Goal: Transaction & Acquisition: Purchase product/service

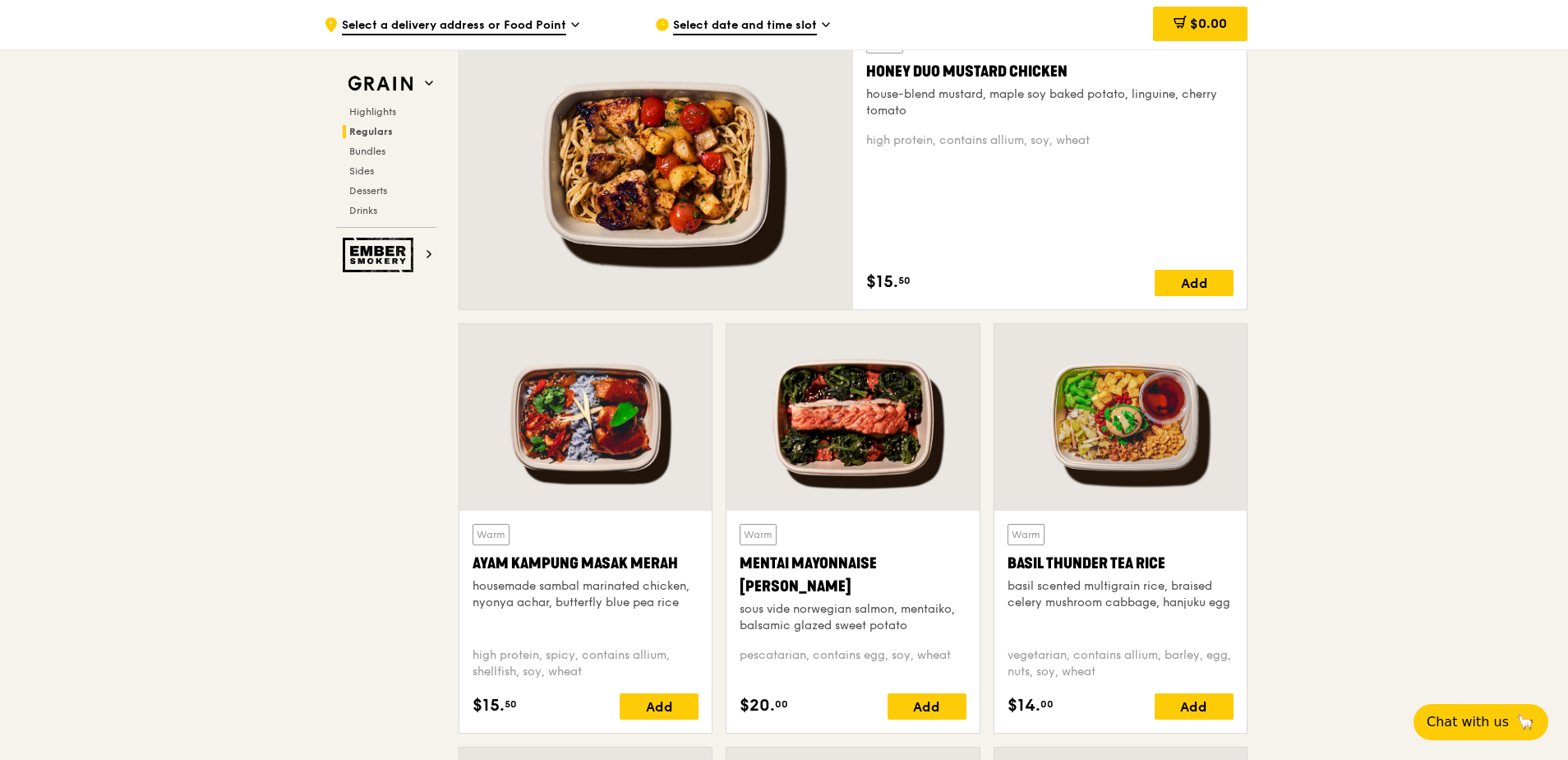
scroll to position [1233, 0]
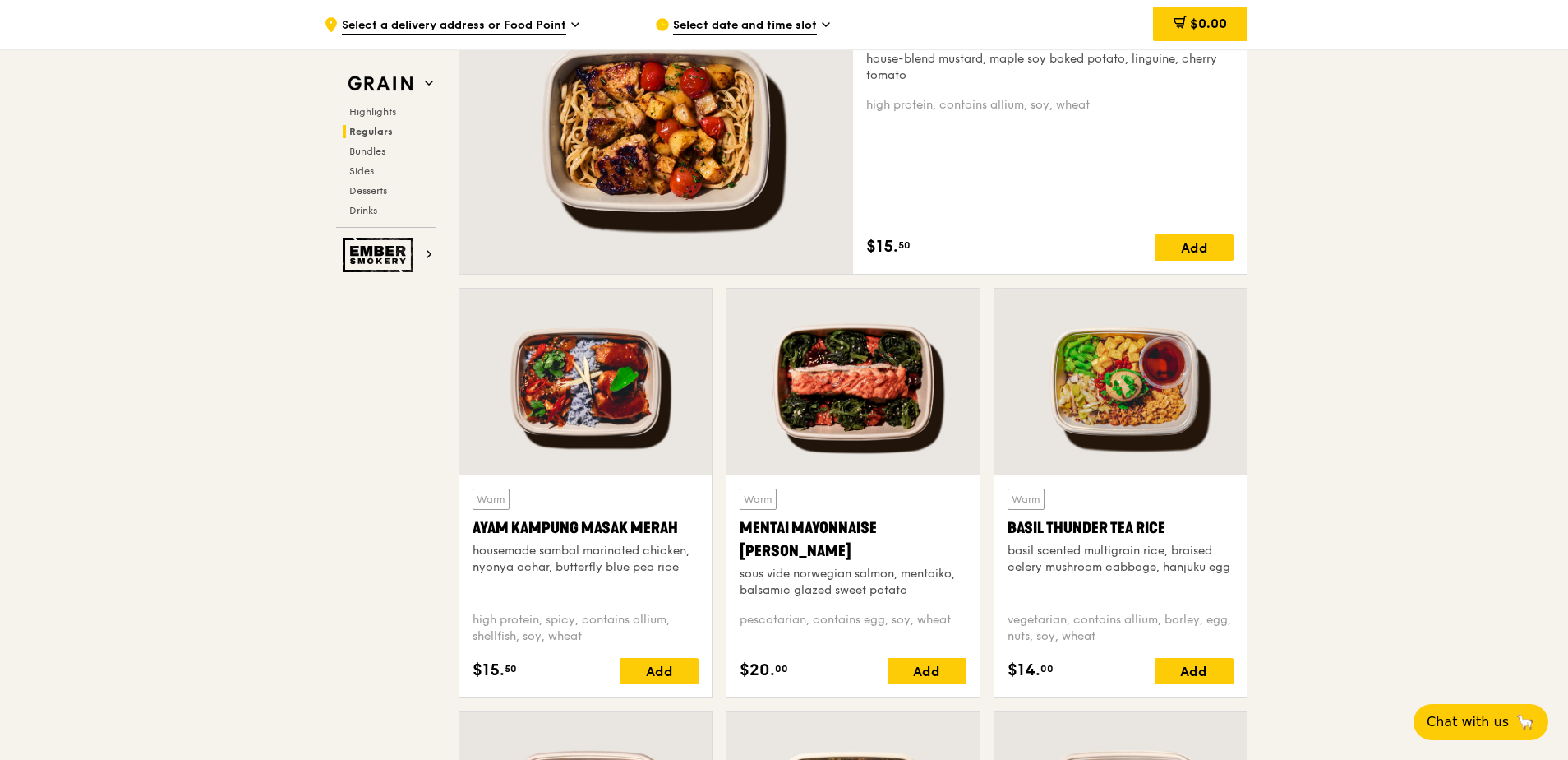
click at [516, 25] on span "Select a delivery address or Food Point" at bounding box center [454, 26] width 225 height 19
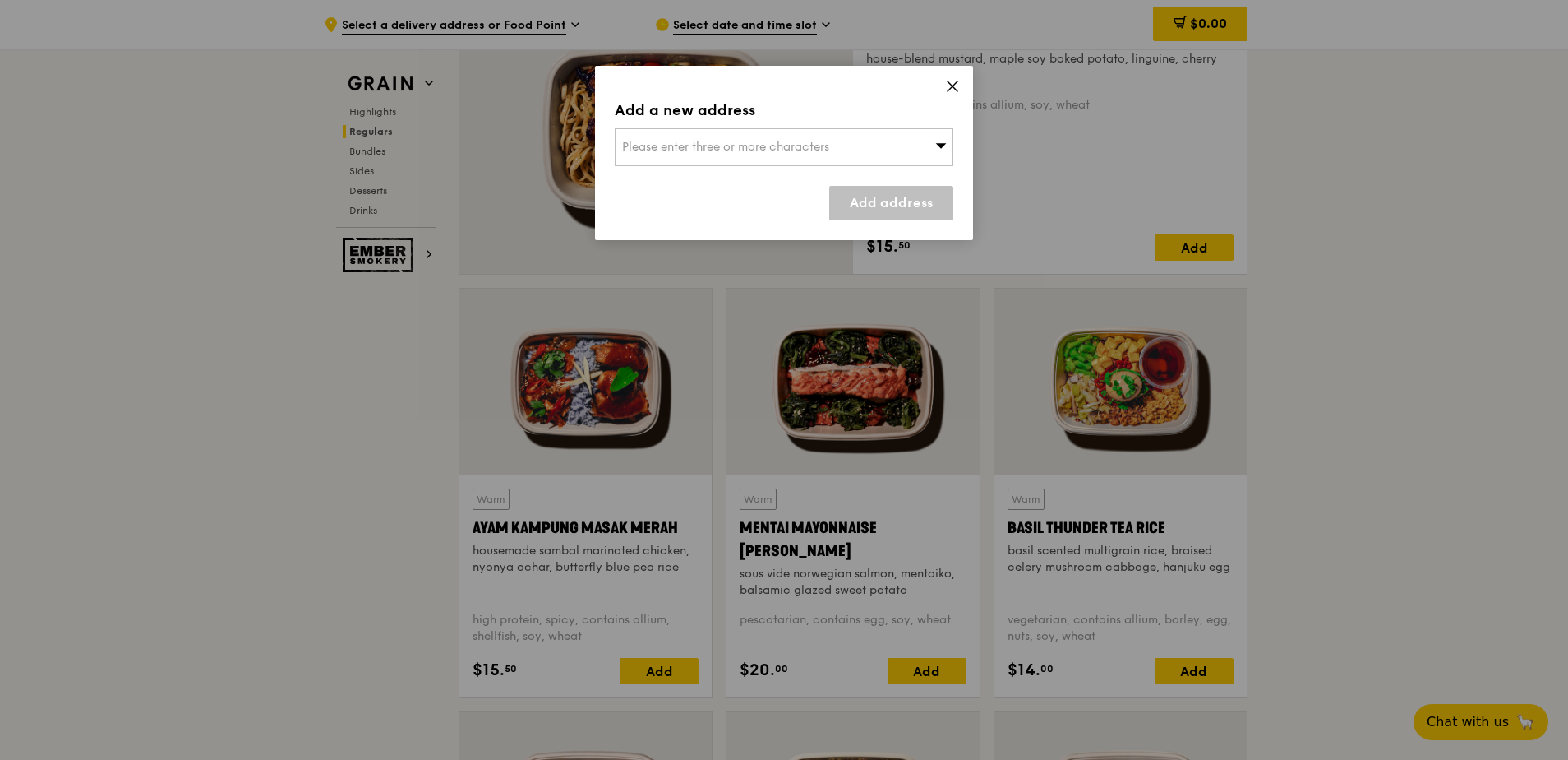
click at [865, 146] on div "Please enter three or more characters" at bounding box center [784, 146] width 338 height 38
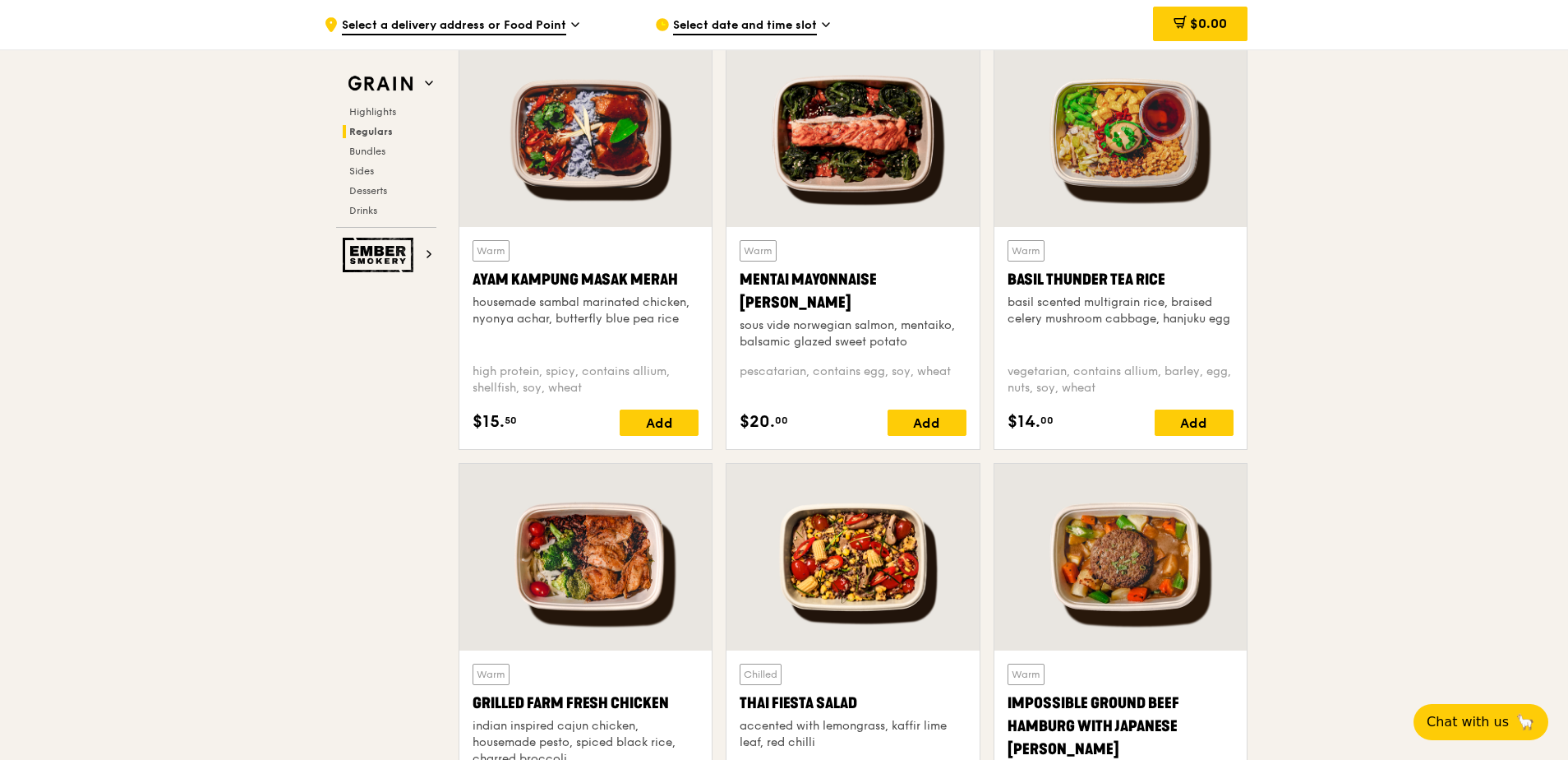
scroll to position [1480, 0]
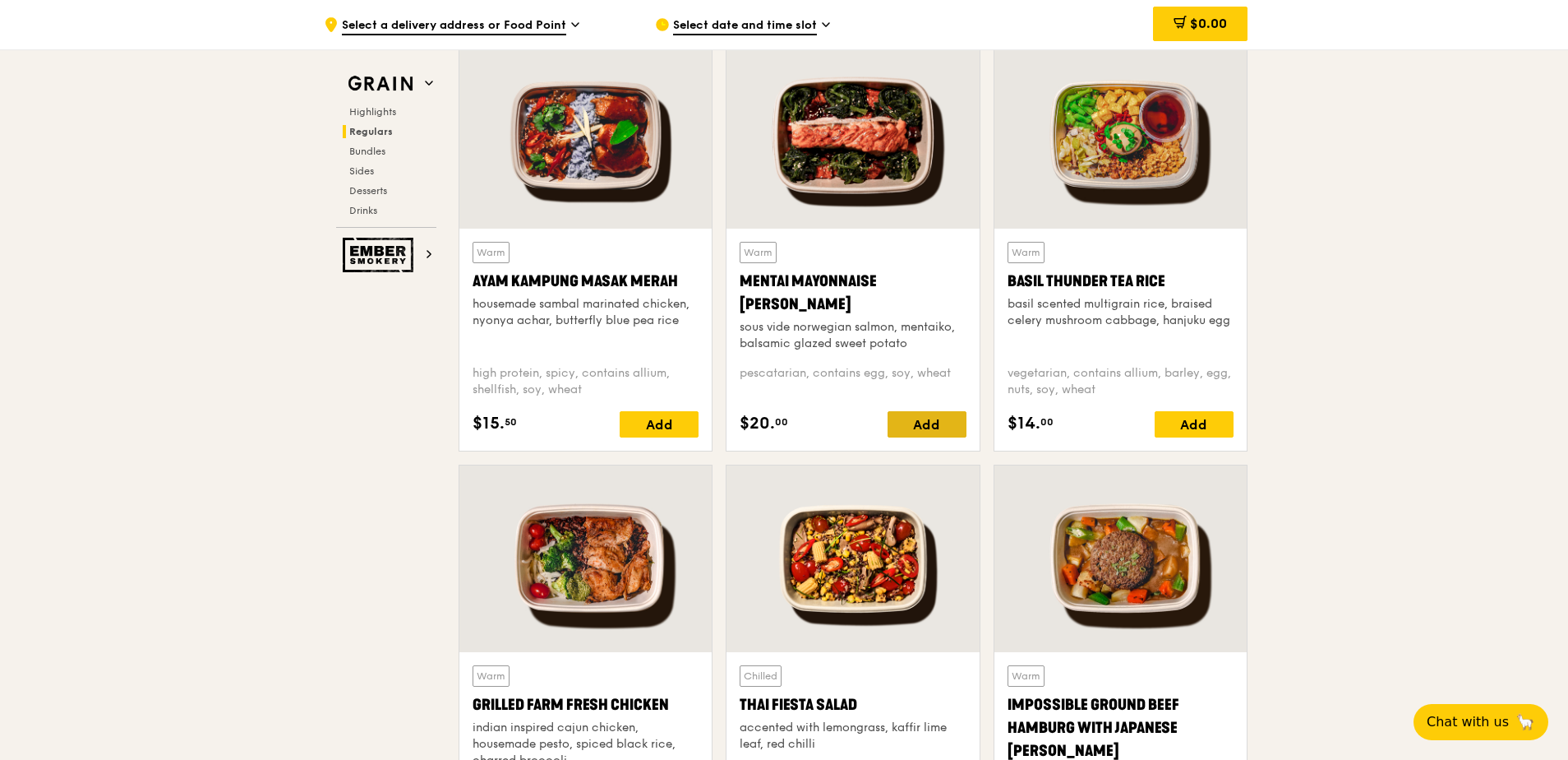
click at [925, 421] on div "Add" at bounding box center [927, 424] width 79 height 26
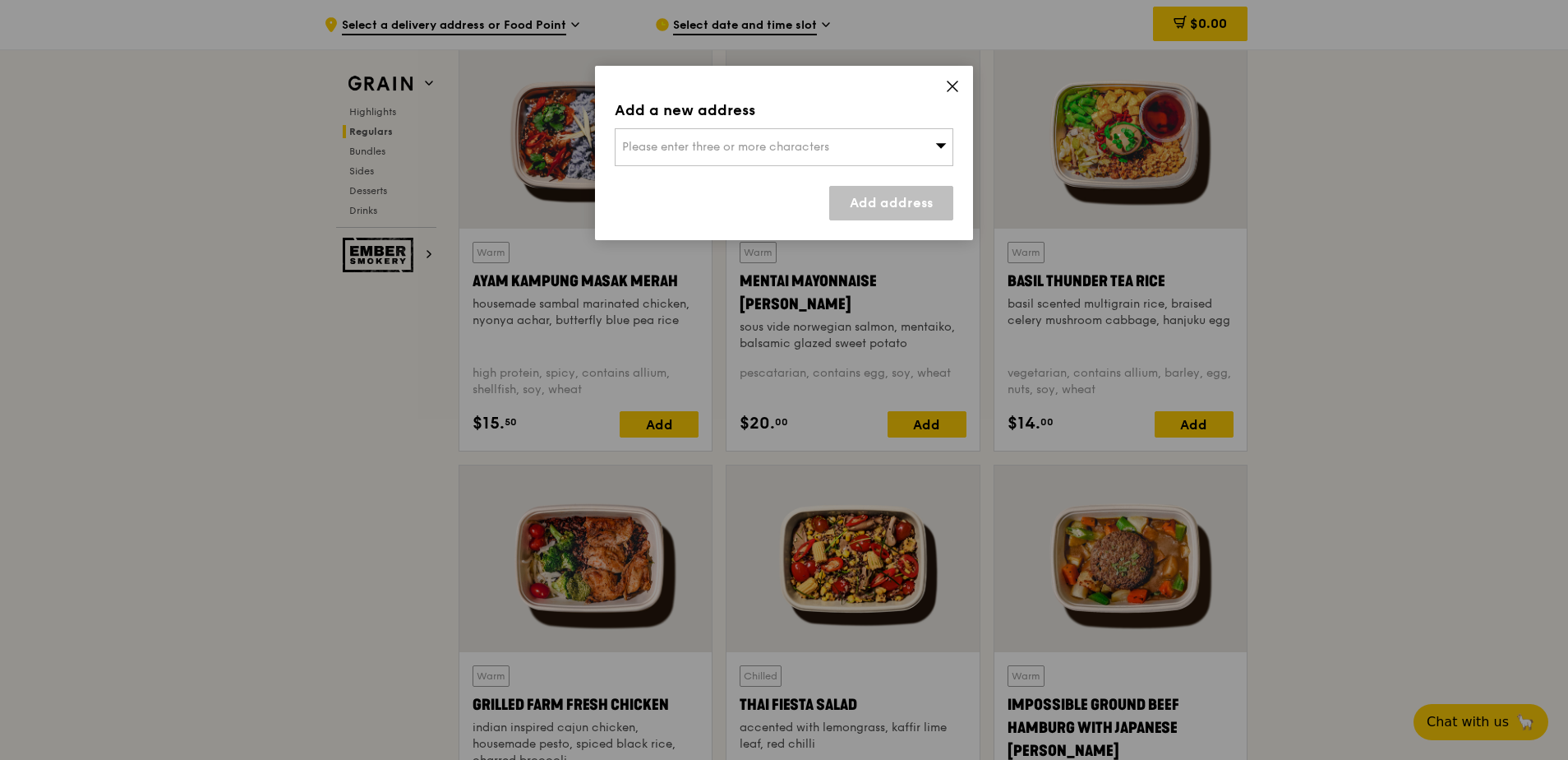
click at [955, 89] on icon at bounding box center [952, 86] width 10 height 10
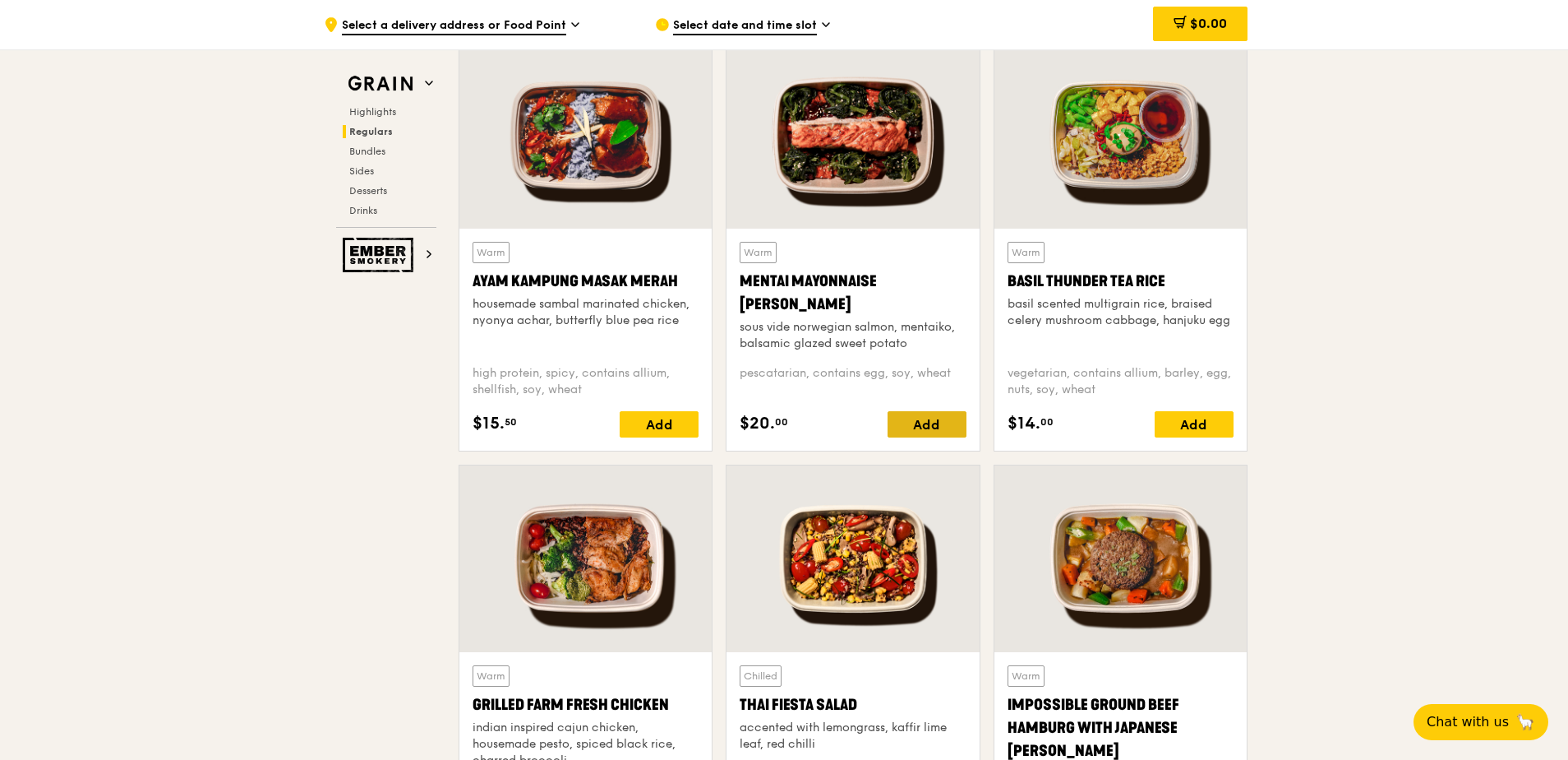
click at [933, 427] on div "Add" at bounding box center [927, 424] width 79 height 26
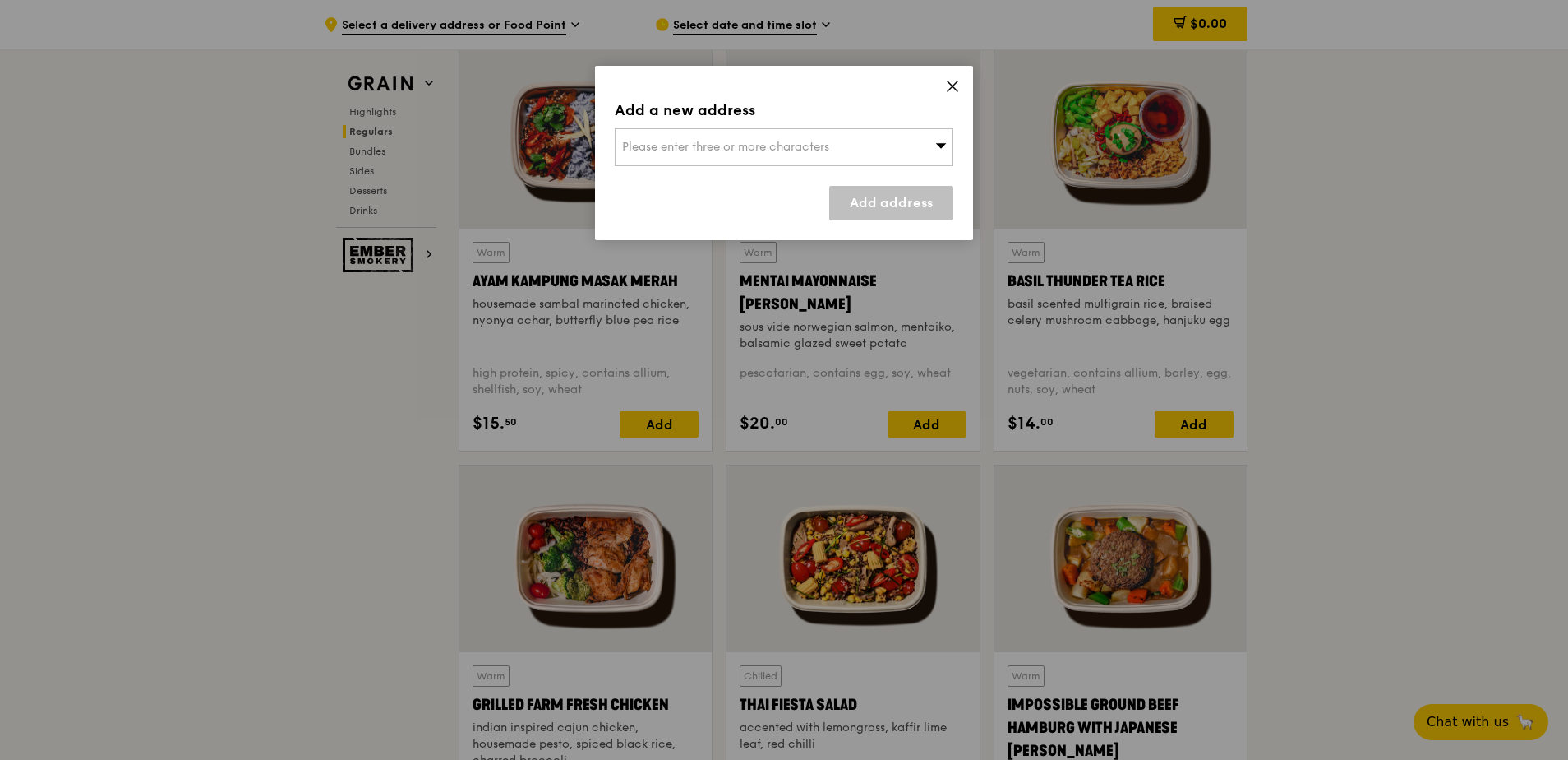
click at [829, 131] on div "Please enter three or more characters" at bounding box center [784, 146] width 338 height 38
click at [750, 145] on input "search" at bounding box center [784, 146] width 337 height 36
paste input "638413"
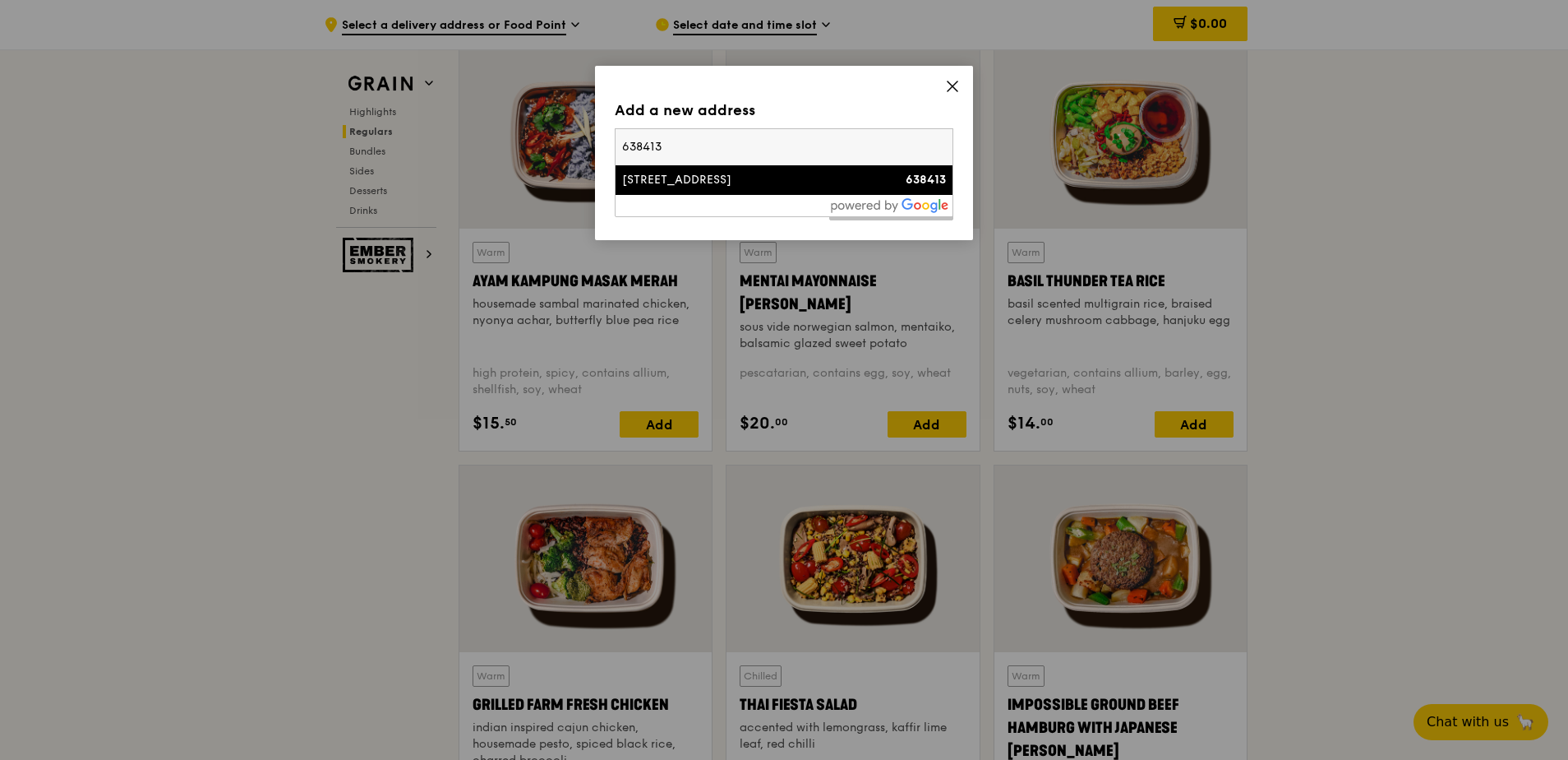
type input "638413"
click at [743, 177] on div "[STREET_ADDRESS]" at bounding box center [744, 180] width 243 height 17
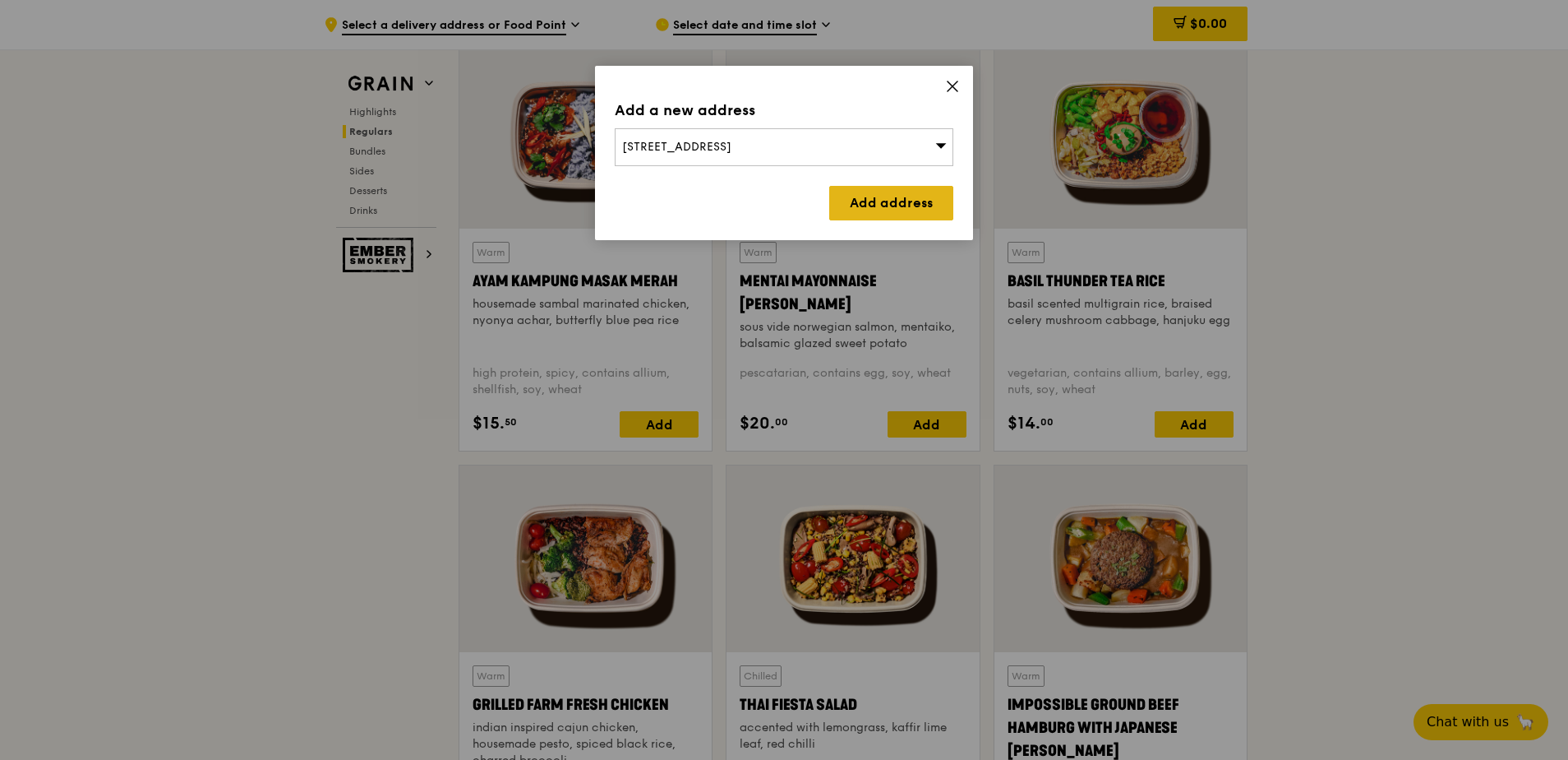
click at [932, 201] on link "Add address" at bounding box center [891, 203] width 124 height 34
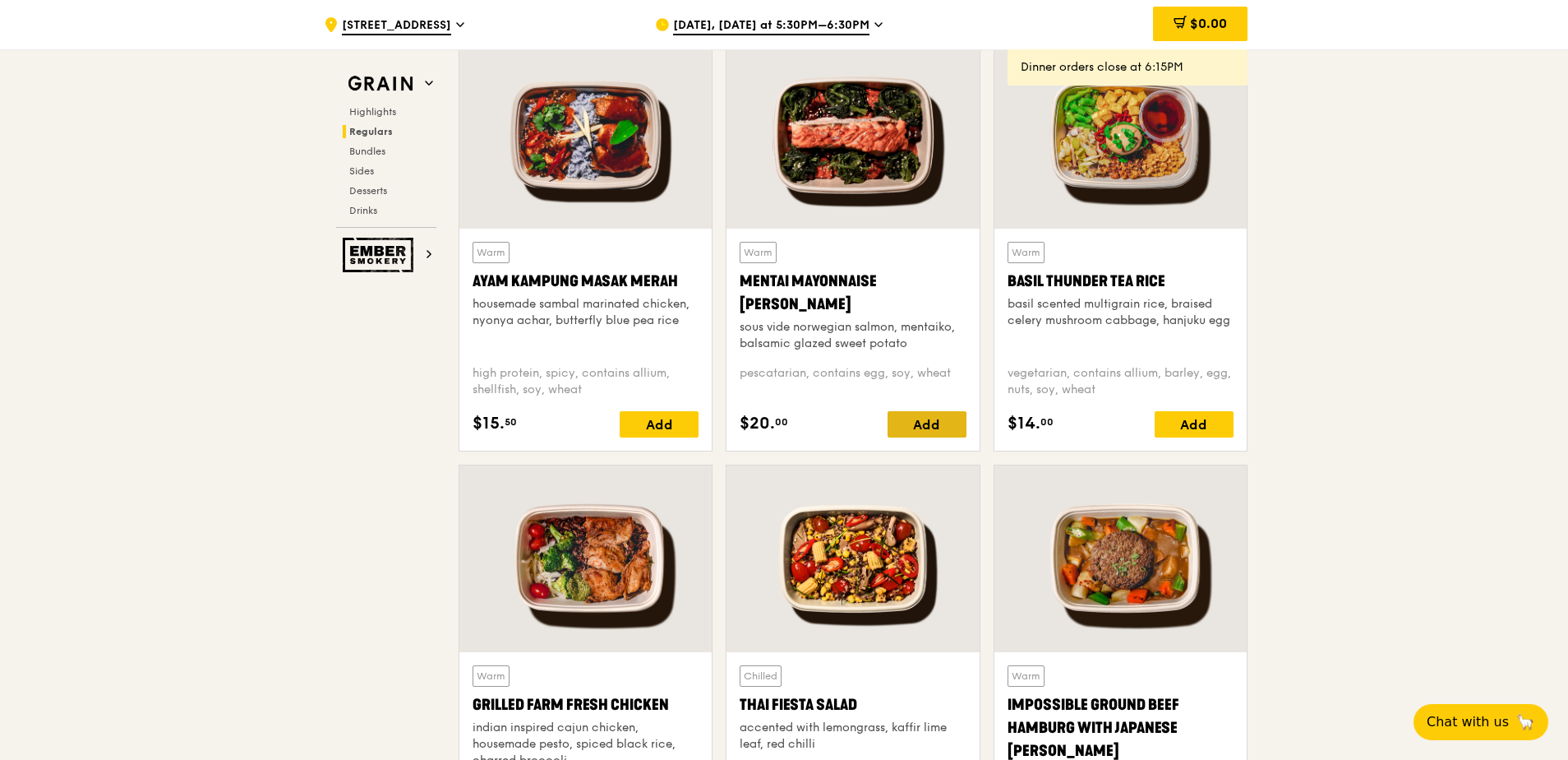
click at [920, 423] on div "Add" at bounding box center [927, 424] width 79 height 26
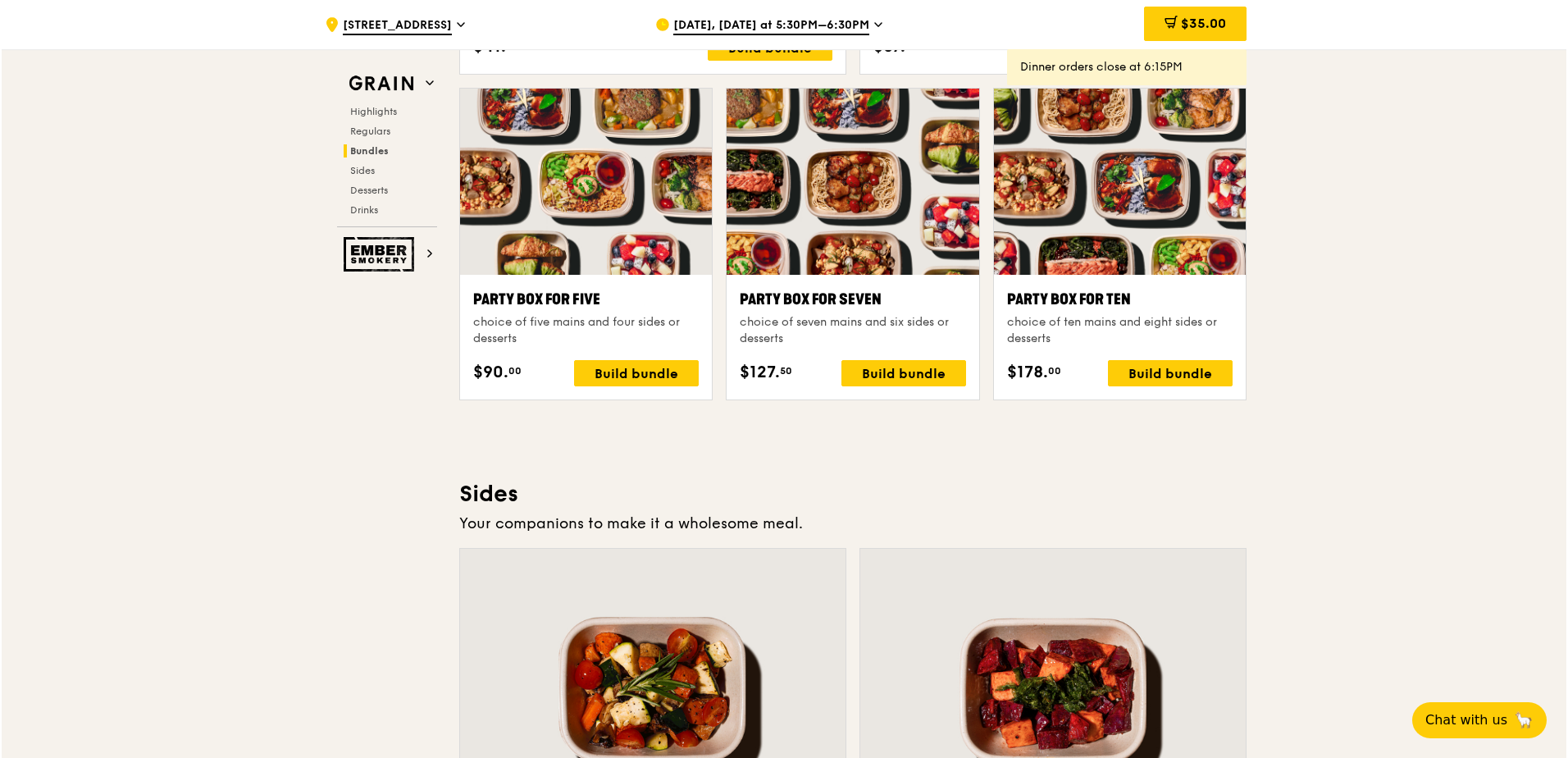
scroll to position [3280, 0]
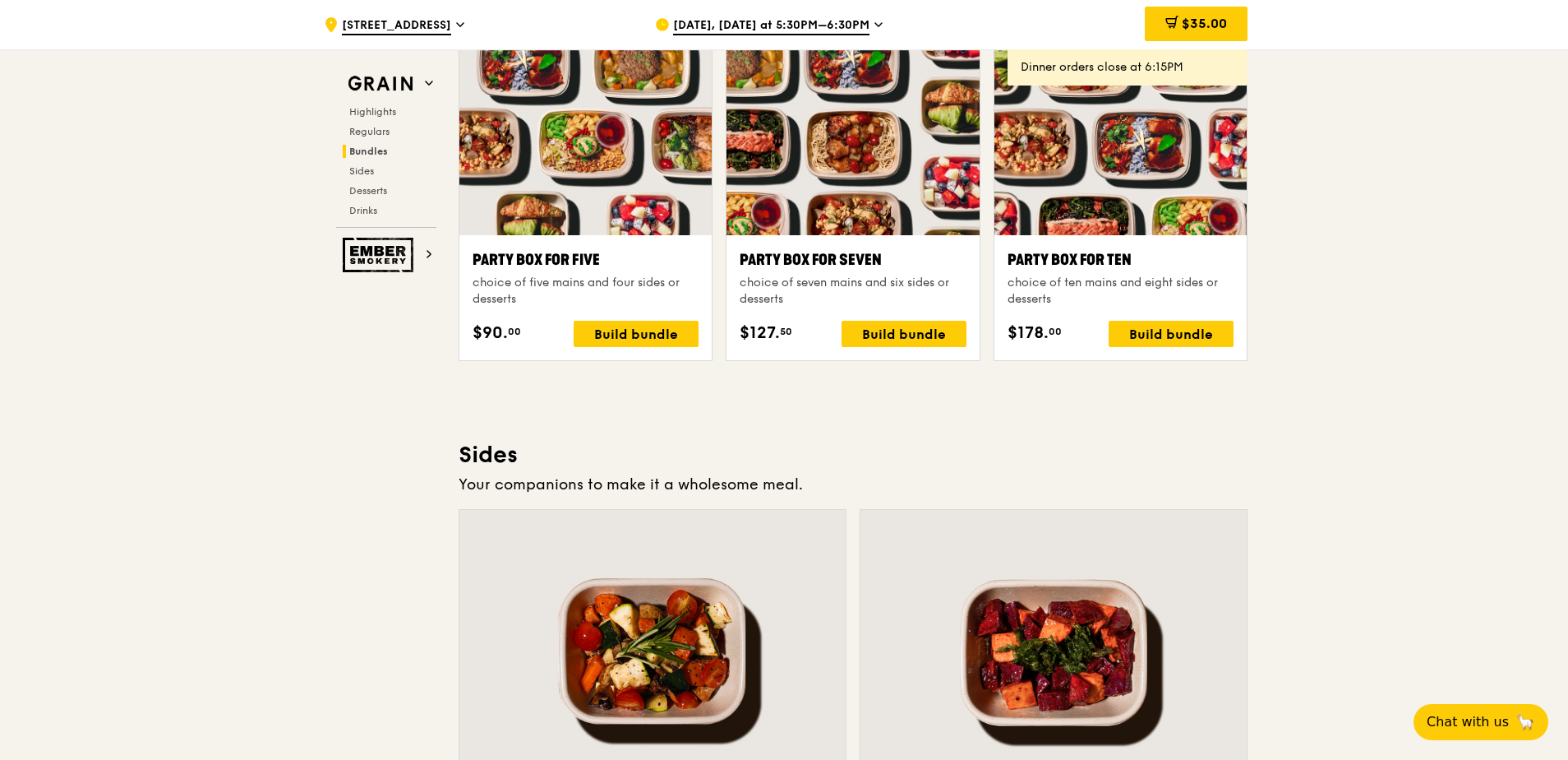
click at [1093, 262] on div "Party Box for Ten" at bounding box center [1120, 260] width 226 height 23
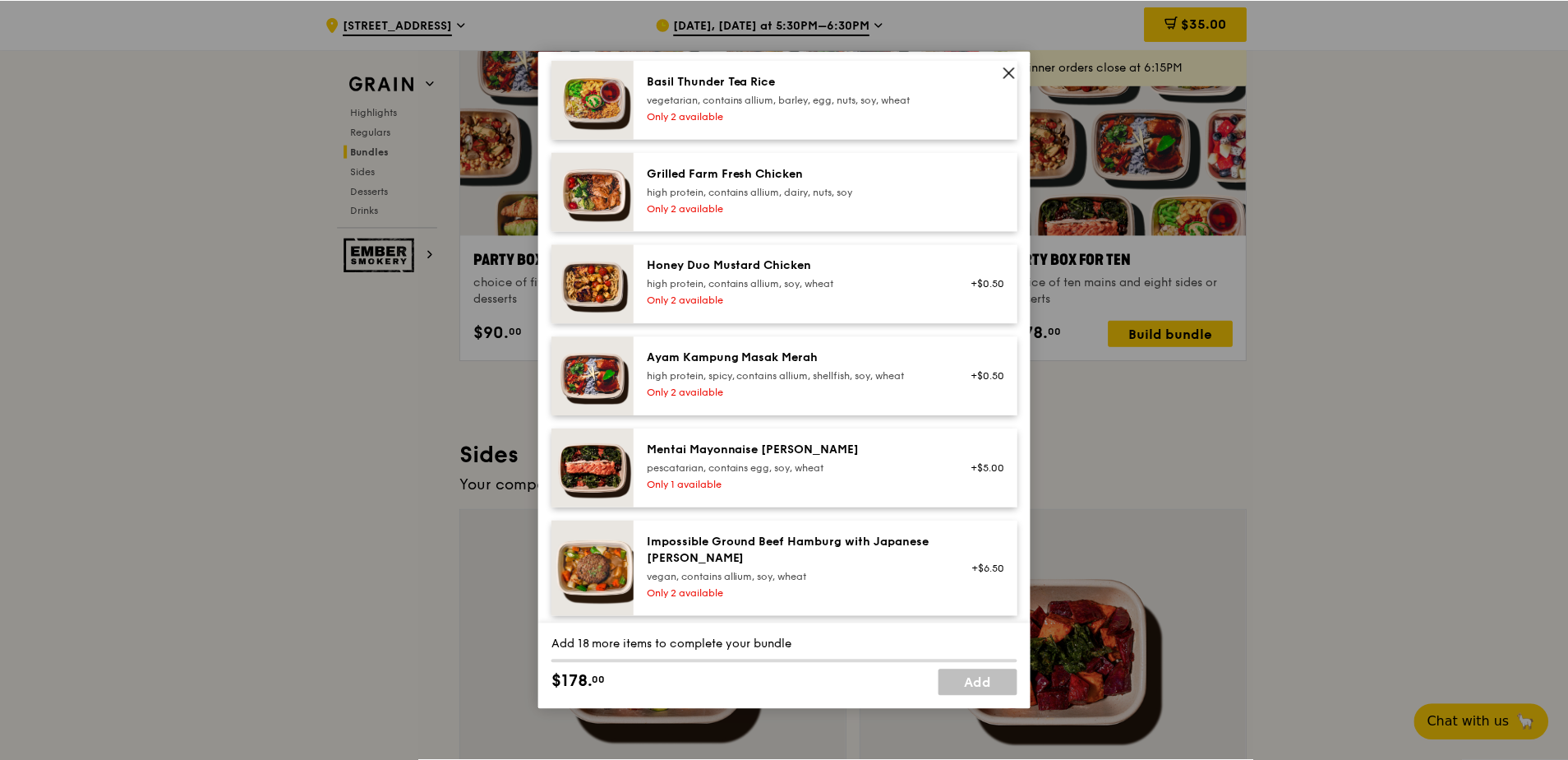
scroll to position [1562, 0]
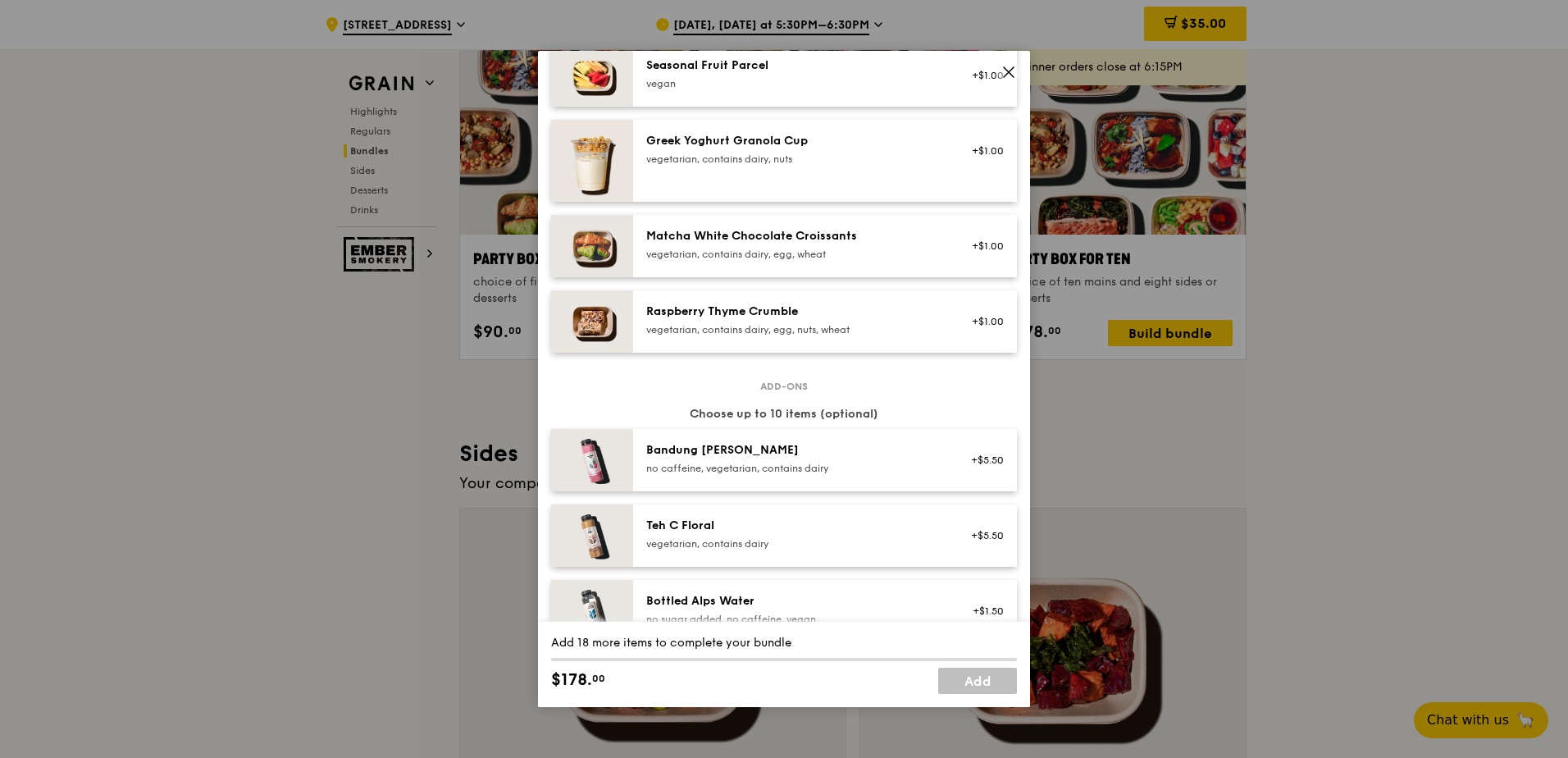
click at [1006, 70] on icon at bounding box center [1009, 72] width 15 height 15
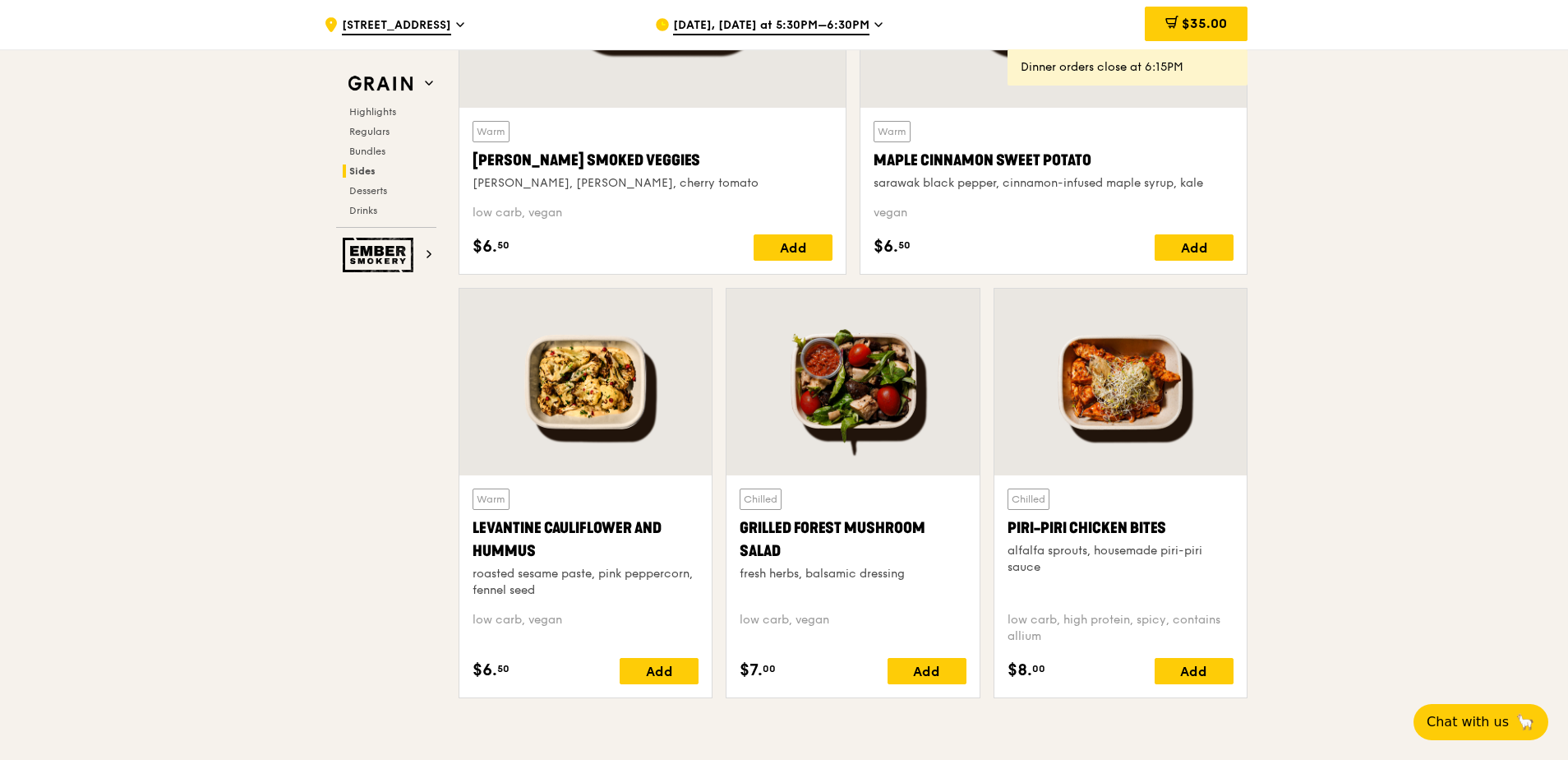
scroll to position [4029, 0]
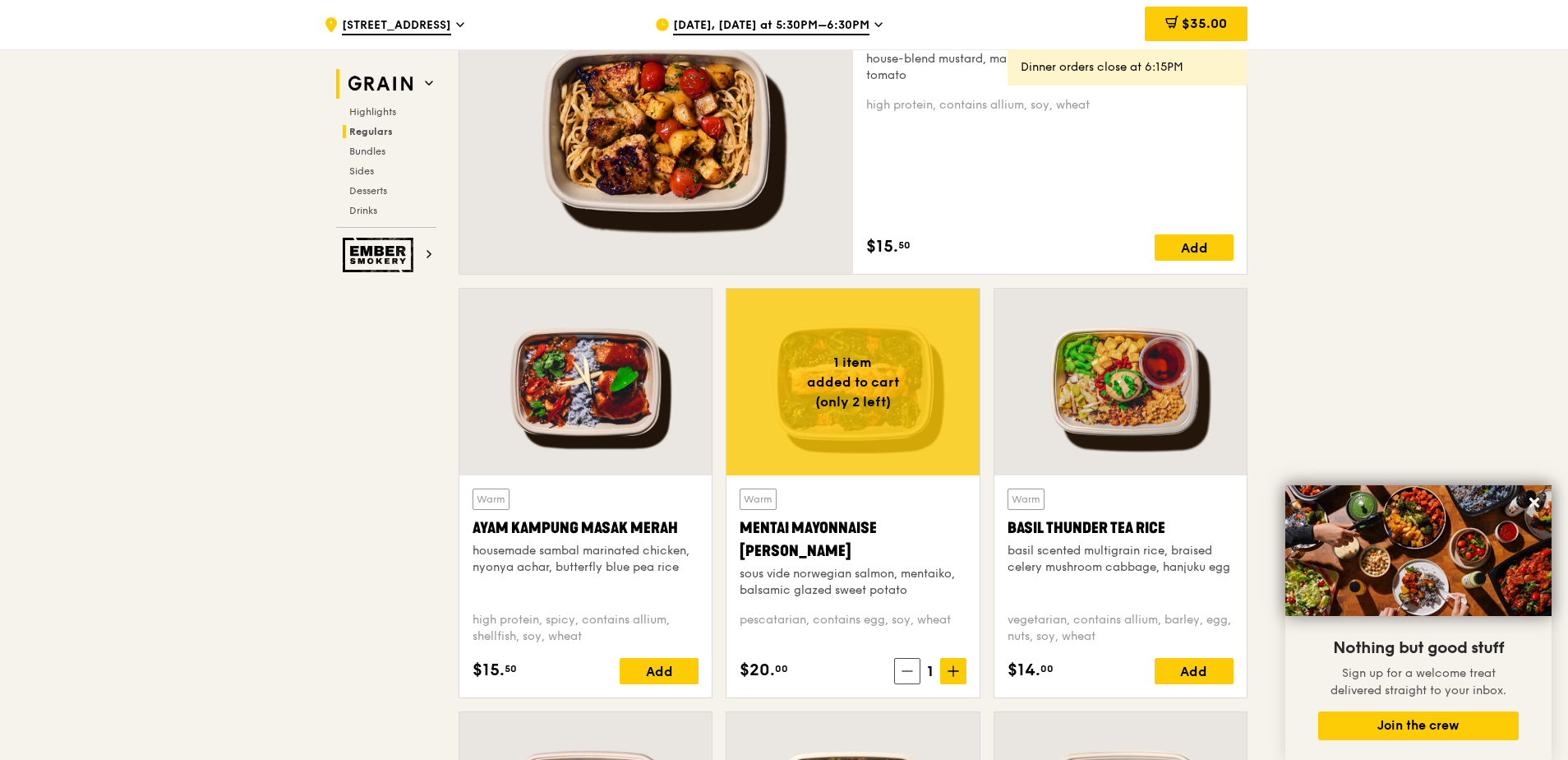
click at [407, 86] on img at bounding box center [381, 84] width 76 height 30
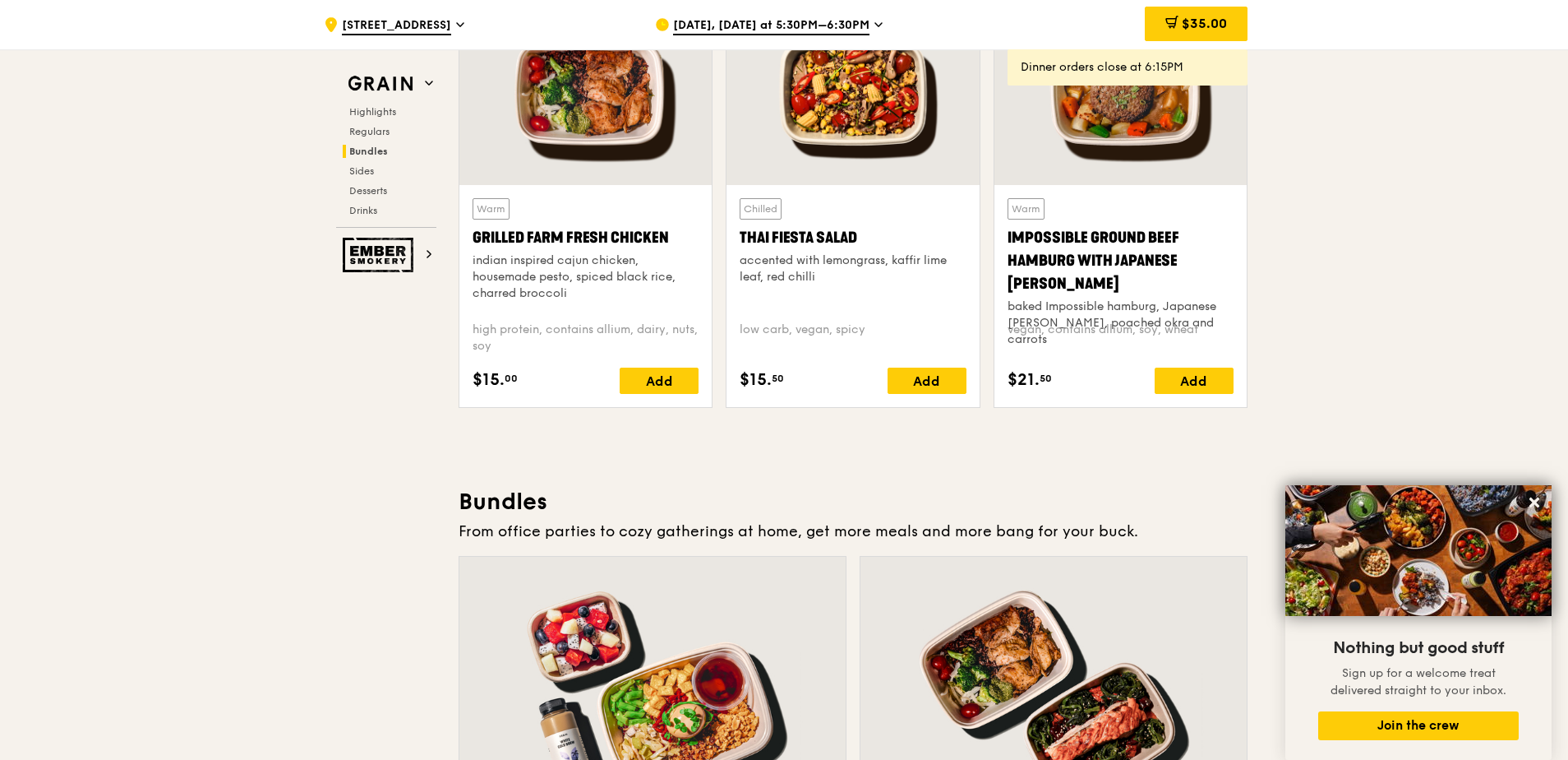
scroll to position [2602, 0]
